Goal: Information Seeking & Learning: Learn about a topic

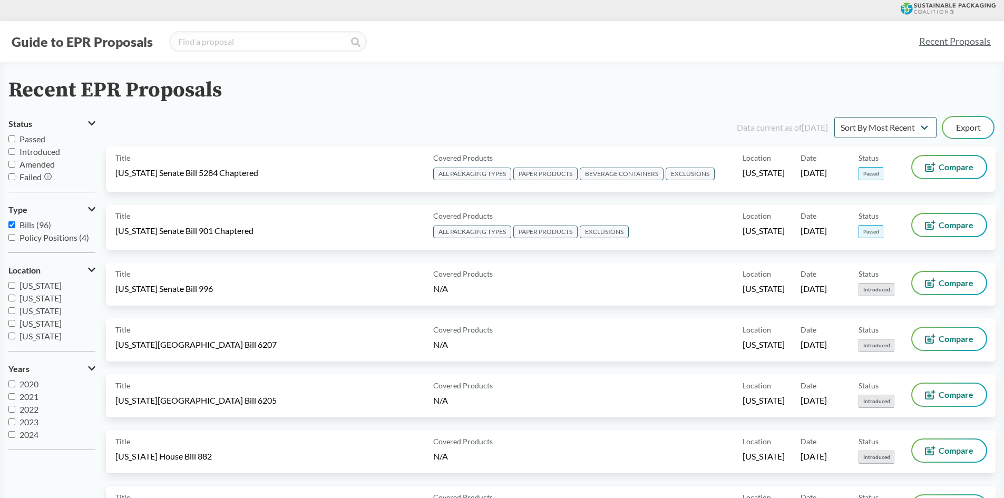
drag, startPoint x: 69, startPoint y: 461, endPoint x: 101, endPoint y: 8, distance: 454.0
click at [16, 137] on label "Passed" at bounding box center [51, 139] width 87 height 13
click at [15, 137] on input "Passed" at bounding box center [11, 138] width 7 height 7
checkbox input "true"
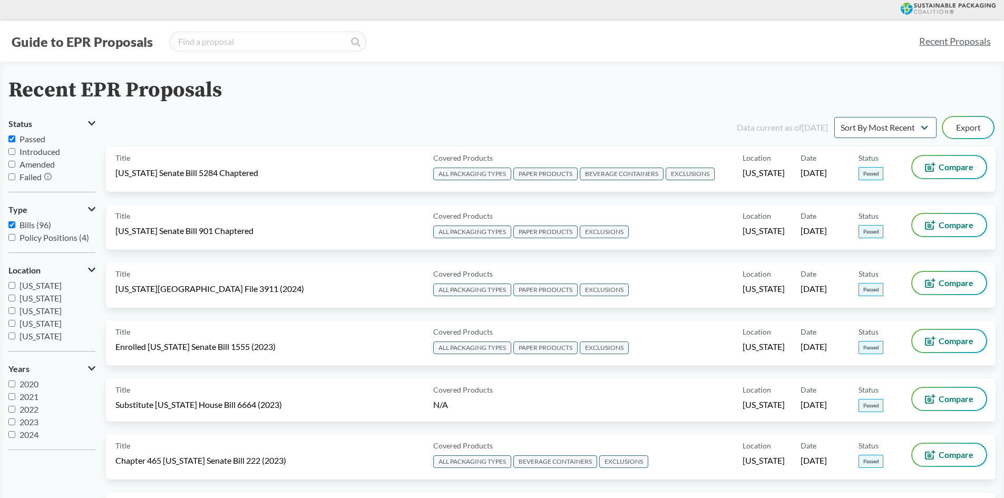
click at [12, 148] on input "Introduced" at bounding box center [11, 151] width 7 height 7
checkbox input "true"
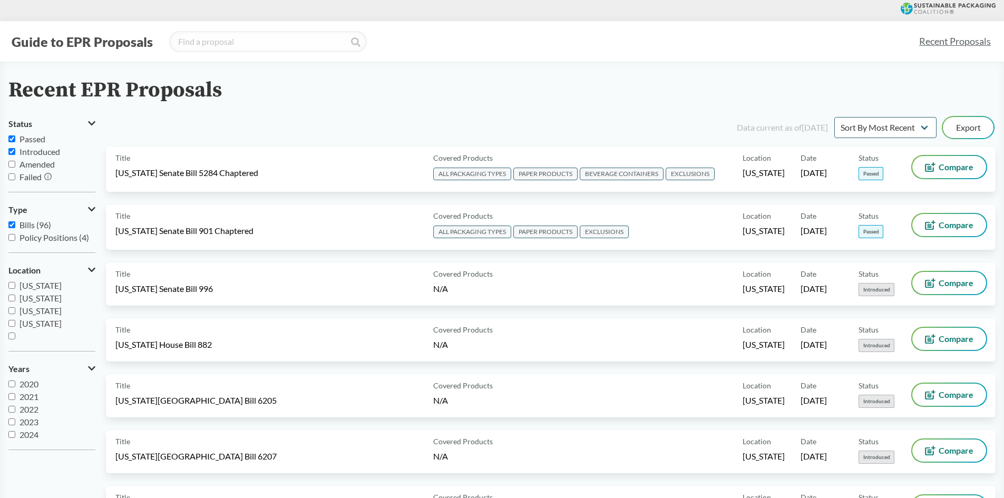
click at [39, 237] on span "Policy Positions (4)" at bounding box center [55, 237] width 70 height 10
click at [15, 237] on input "Policy Positions (4)" at bounding box center [11, 237] width 7 height 7
checkbox input "true"
click at [781, 119] on div "Data current as of [DATE] Sort By Most Recent Sort By Status Export" at bounding box center [557, 127] width 877 height 25
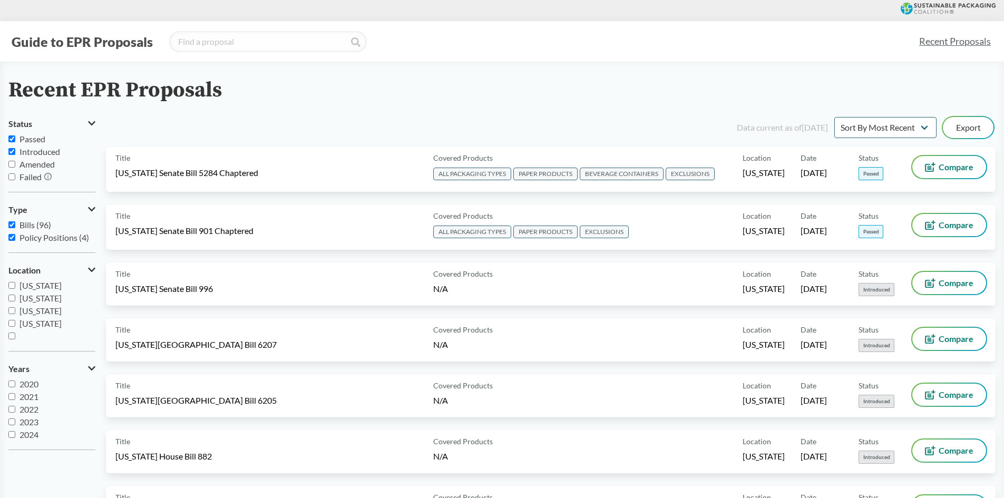
click at [780, 125] on div "Data current as of [DATE]" at bounding box center [782, 127] width 91 height 13
click at [777, 129] on div "Data current as of [DATE]" at bounding box center [782, 127] width 91 height 13
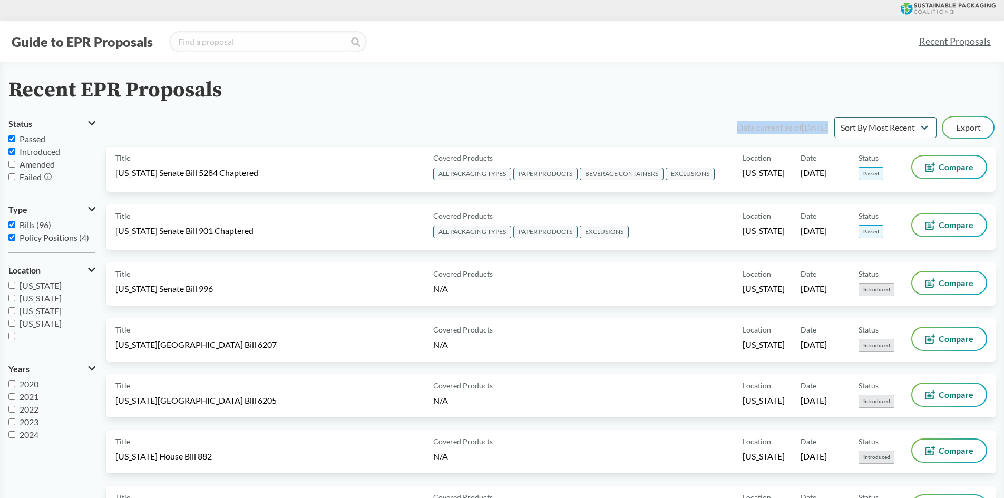
click at [957, 44] on link "Recent Proposals" at bounding box center [955, 42] width 81 height 24
click at [951, 46] on link "Recent Proposals" at bounding box center [955, 42] width 81 height 24
click at [239, 49] on input "search" at bounding box center [268, 41] width 198 height 21
